Goal: Check status: Check status

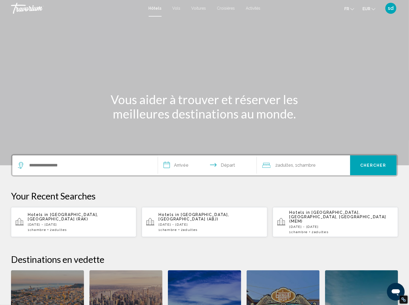
click at [391, 8] on span "sd" at bounding box center [391, 9] width 6 height 6
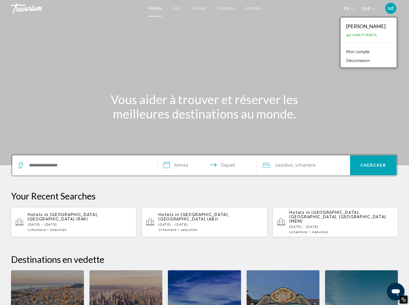
click at [366, 50] on link "Mon compte" at bounding box center [357, 51] width 29 height 7
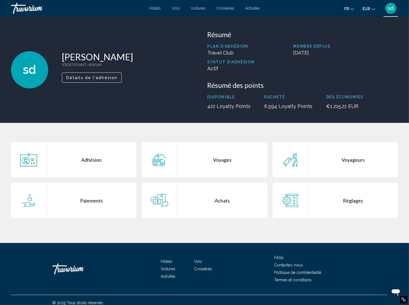
click at [213, 197] on div "Achats" at bounding box center [222, 200] width 90 height 35
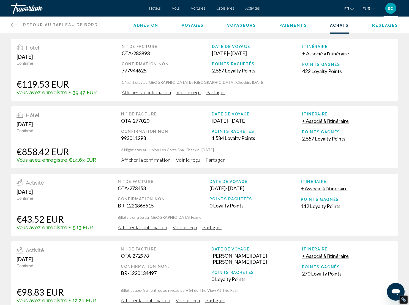
click at [133, 92] on span "Afficher la confirmation" at bounding box center [146, 92] width 49 height 6
click at [147, 95] on span "Afficher la confirmation" at bounding box center [146, 92] width 49 height 6
click at [150, 95] on span "Afficher la confirmation" at bounding box center [146, 92] width 49 height 6
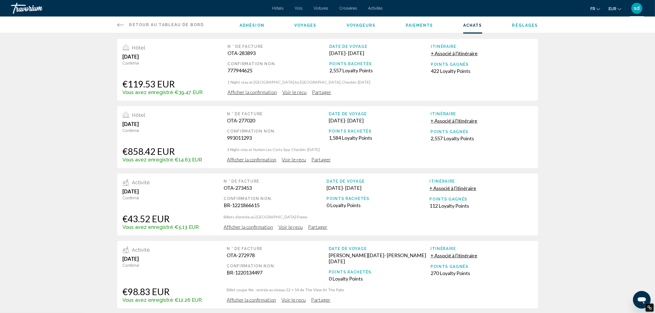
scroll to position [504, 0]
